Goal: Information Seeking & Learning: Understand process/instructions

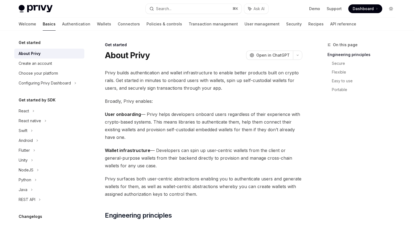
click at [392, 8] on icon "Toggle dark mode" at bounding box center [391, 9] width 4 height 4
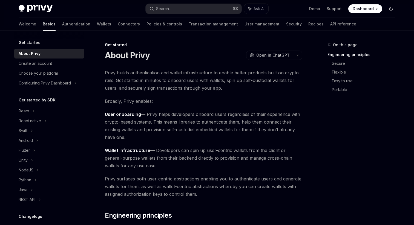
click at [391, 10] on icon "Toggle dark mode" at bounding box center [391, 9] width 4 height 4
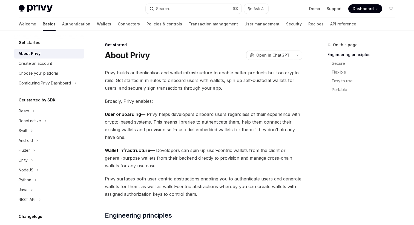
click at [30, 44] on h5 "Get started" at bounding box center [30, 42] width 22 height 7
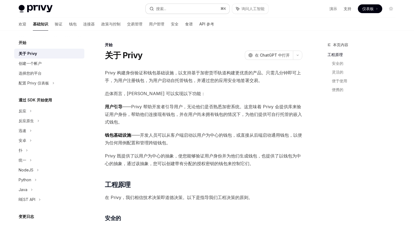
click at [176, 8] on button "搜索... ⌘ K" at bounding box center [188, 9] width 84 height 10
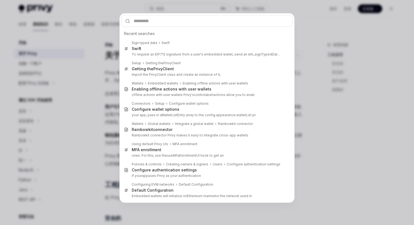
type input "**********"
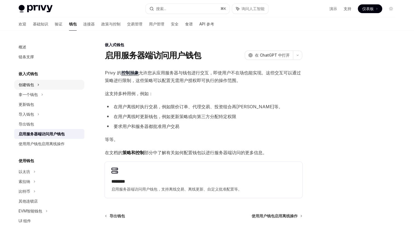
click at [31, 85] on font "创建钱包" at bounding box center [26, 84] width 15 height 5
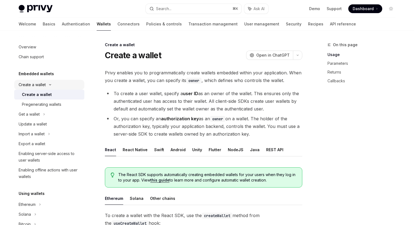
click at [43, 25] on link "Basics" at bounding box center [49, 24] width 13 height 13
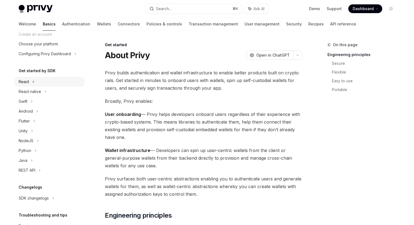
scroll to position [33, 0]
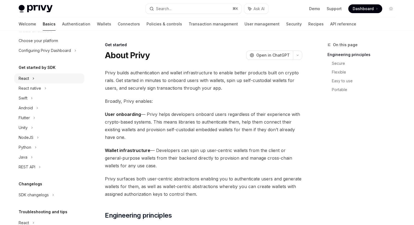
click at [40, 78] on div "React" at bounding box center [49, 79] width 70 height 10
type textarea "*"
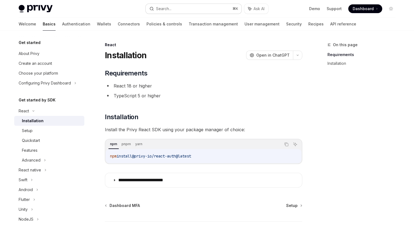
click at [177, 6] on button "Search... ⌘ K" at bounding box center [194, 9] width 96 height 10
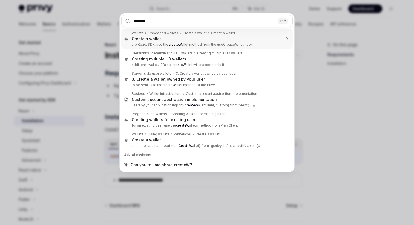
type input "********"
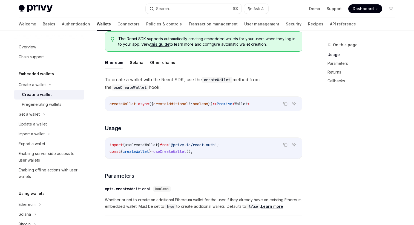
scroll to position [144, 0]
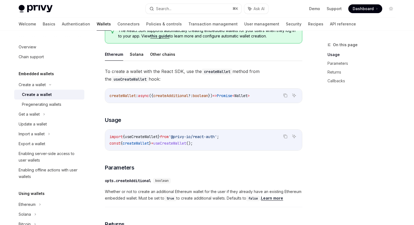
drag, startPoint x: 109, startPoint y: 137, endPoint x: 256, endPoint y: 129, distance: 147.0
click at [145, 136] on span "useCreateWallet" at bounding box center [141, 136] width 33 height 5
copy span "useCreateWallet"
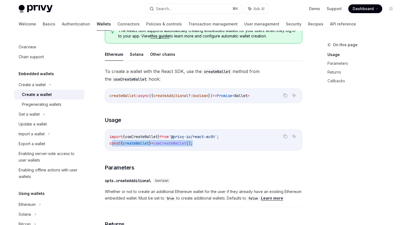
drag, startPoint x: 111, startPoint y: 144, endPoint x: 222, endPoint y: 143, distance: 111.1
click at [222, 143] on code "import { useCreateWallet } from '@privy-io/react-auth' ; const { createWallet }…" at bounding box center [203, 140] width 188 height 13
copy span "onst { createWallet } = useCreateWallet ();"
drag, startPoint x: 110, startPoint y: 143, endPoint x: 230, endPoint y: 143, distance: 120.2
click at [230, 143] on div "import { useCreateWallet } from '@privy-io/react-auth' ; const { createWallet }…" at bounding box center [203, 140] width 197 height 21
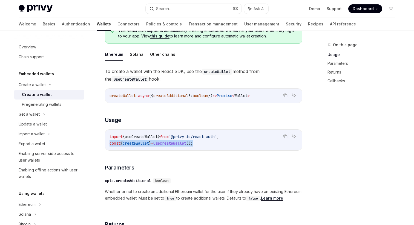
copy span "const { createWallet } = useCreateWallet ();"
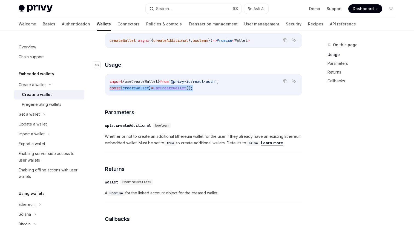
scroll to position [216, 0]
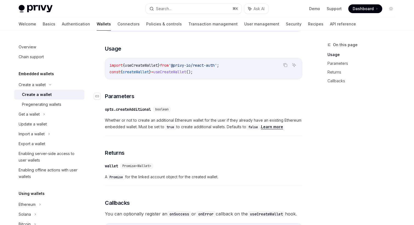
click at [260, 94] on h3 "​ Parameters" at bounding box center [203, 97] width 197 height 8
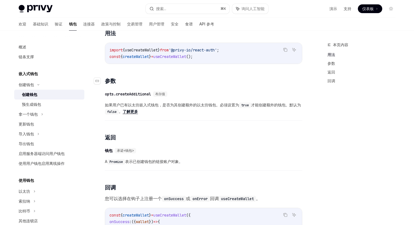
type textarea "*"
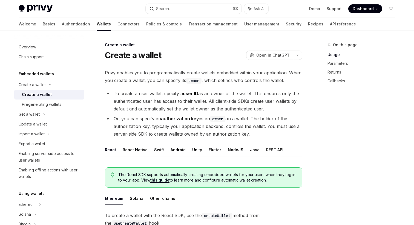
scroll to position [216, 0]
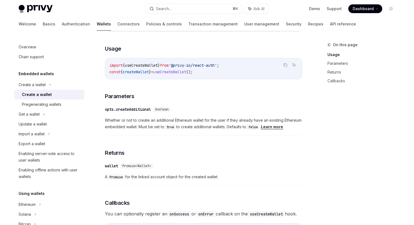
type textarea "*"
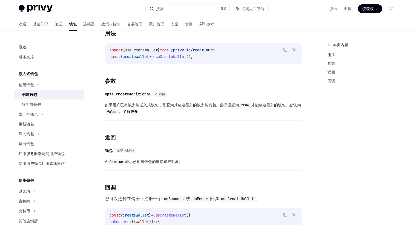
click at [263, 101] on div "​ opts.createAdditional 布尔值 如果用户已有以太坊嵌入式钱包，是否为其创建额外的以太坊钱包。必须设置为 true 才能创建额外的钱包。…" at bounding box center [203, 104] width 197 height 33
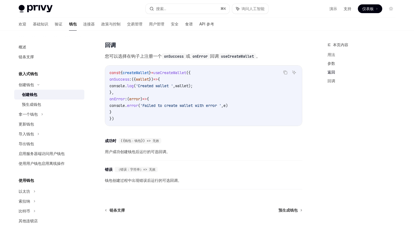
scroll to position [359, 0]
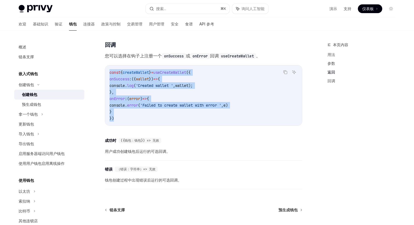
copy code "const { createWallet } = useCreateWallet ({ onSuccess : ({ wallet }) => { conso…"
drag, startPoint x: 117, startPoint y: 120, endPoint x: 104, endPoint y: 72, distance: 50.1
click at [179, 8] on button "搜索... ⌘ K" at bounding box center [188, 9] width 84 height 10
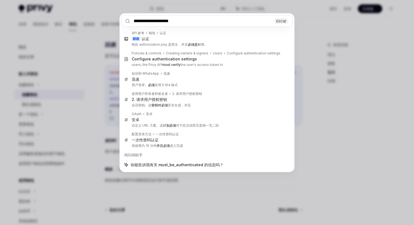
type input "**********"
click at [302, 47] on div "**********" at bounding box center [207, 112] width 414 height 225
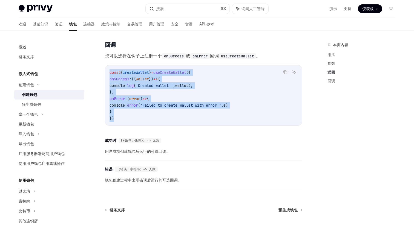
drag, startPoint x: 122, startPoint y: 119, endPoint x: 103, endPoint y: 68, distance: 53.7
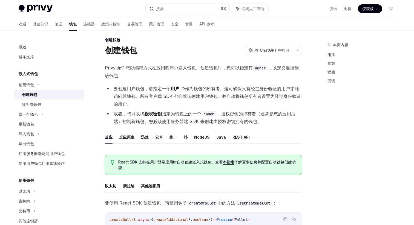
scroll to position [0, 0]
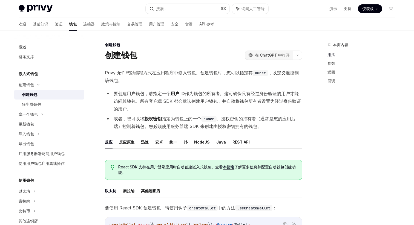
click at [278, 57] on font "在 ChatGPT 中打开" at bounding box center [272, 55] width 35 height 5
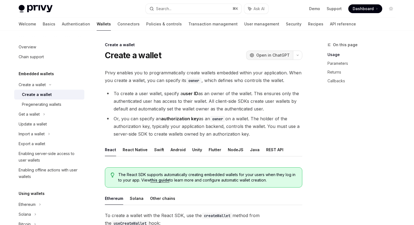
click at [283, 131] on li "Or, you can specify an authorization key as an owner on a wallet. The holder of…" at bounding box center [203, 126] width 197 height 23
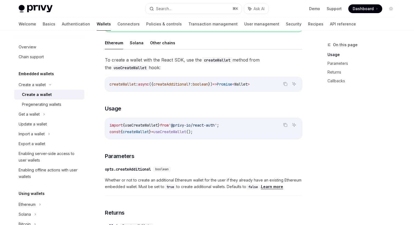
scroll to position [137, 0]
